Goal: Information Seeking & Learning: Learn about a topic

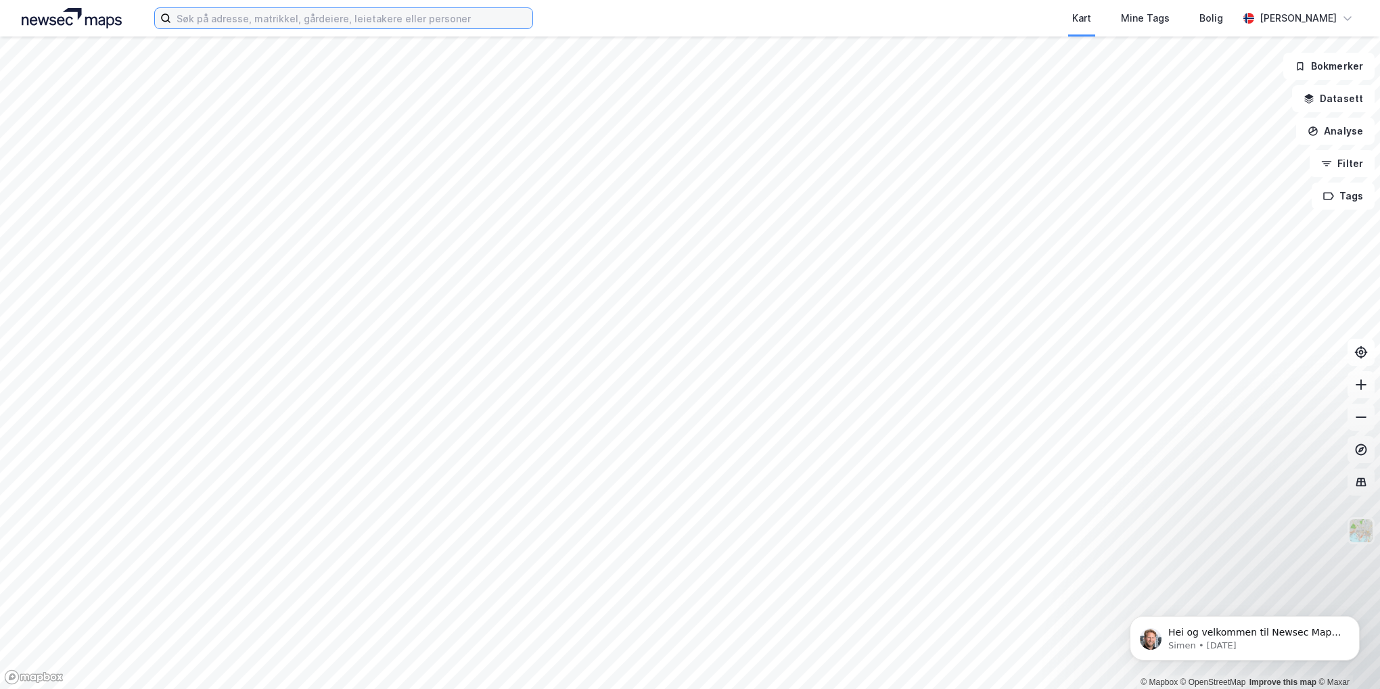
click at [209, 21] on input at bounding box center [351, 18] width 361 height 20
type input "dr [PERSON_NAME] vei 10"
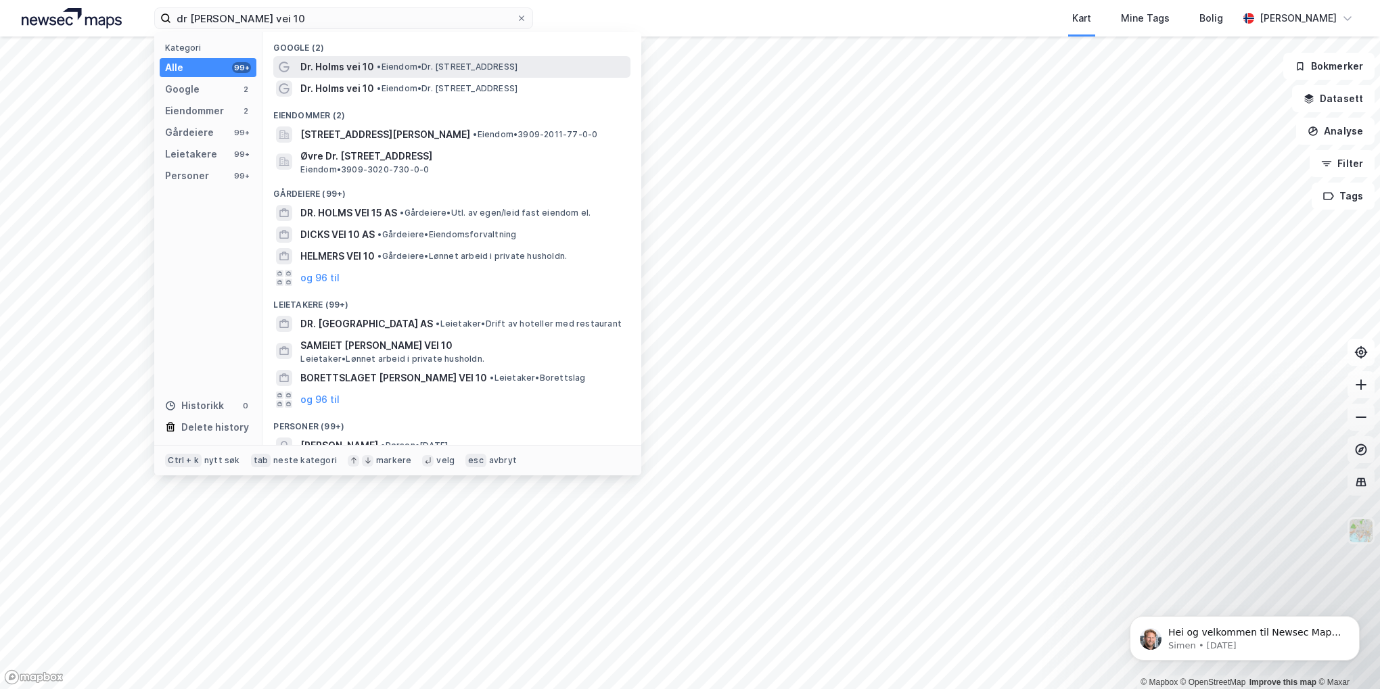
click at [325, 70] on span "Dr. Holms vei 10" at bounding box center [337, 67] width 74 height 16
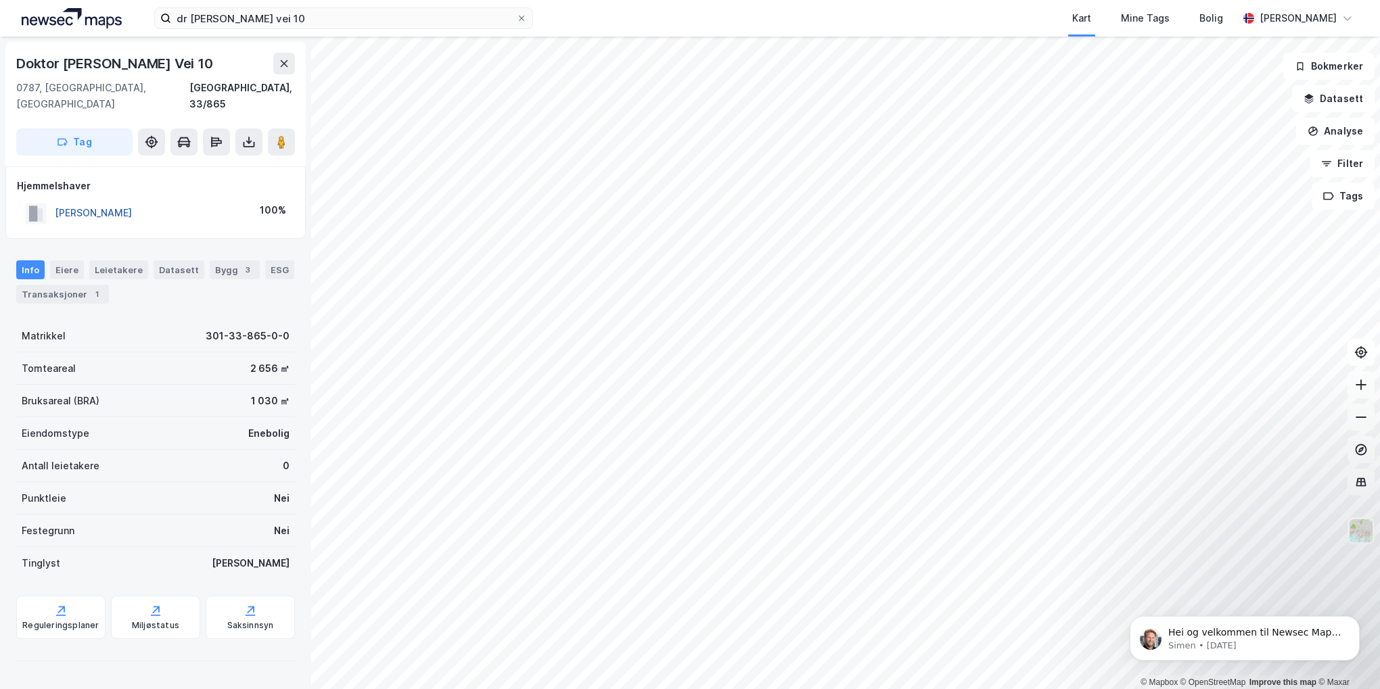
click at [0, 0] on button "[PERSON_NAME]" at bounding box center [0, 0] width 0 height 0
